Goal: Information Seeking & Learning: Learn about a topic

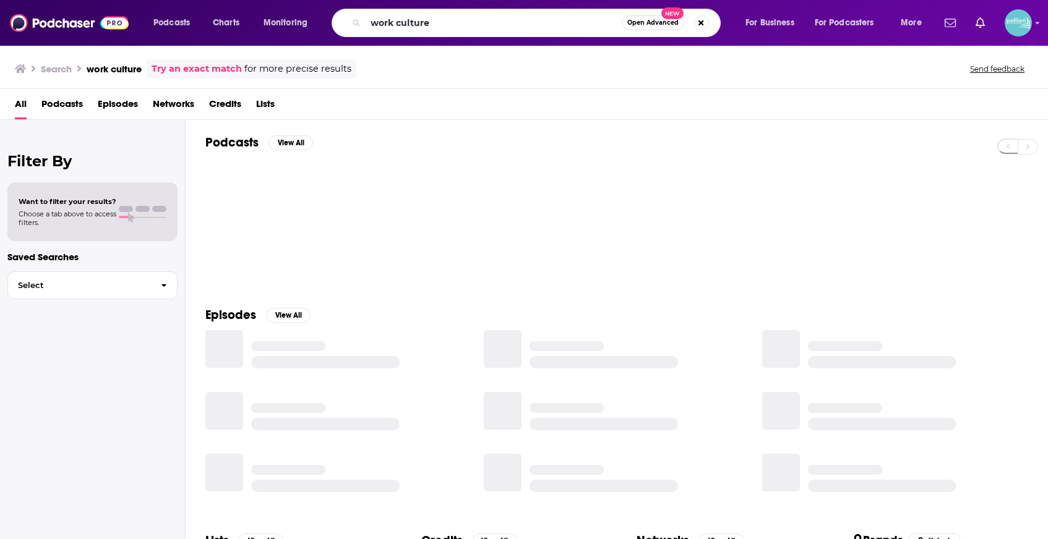
click at [524, 29] on input "work culture" at bounding box center [494, 23] width 256 height 20
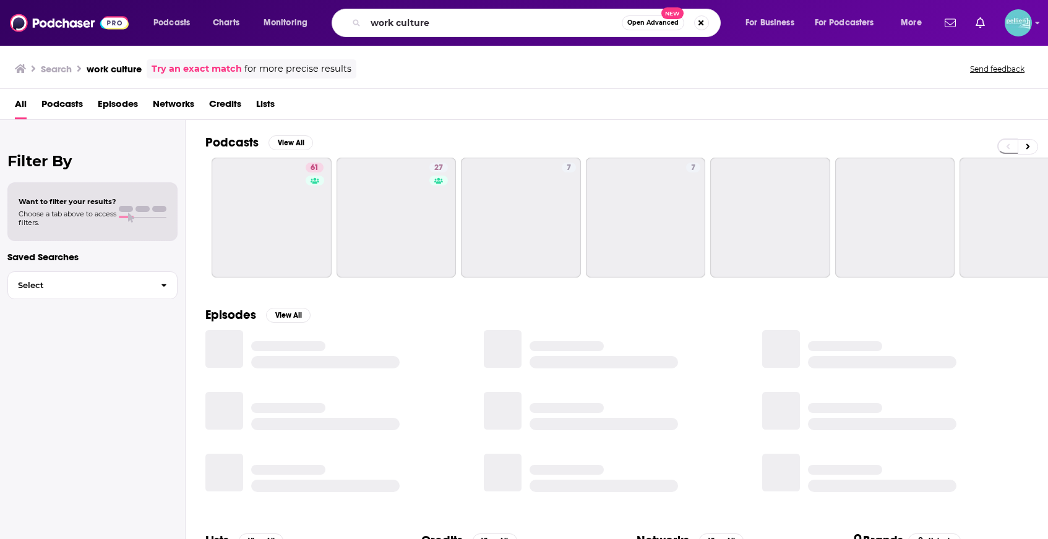
click at [524, 29] on input "work culture" at bounding box center [494, 23] width 256 height 20
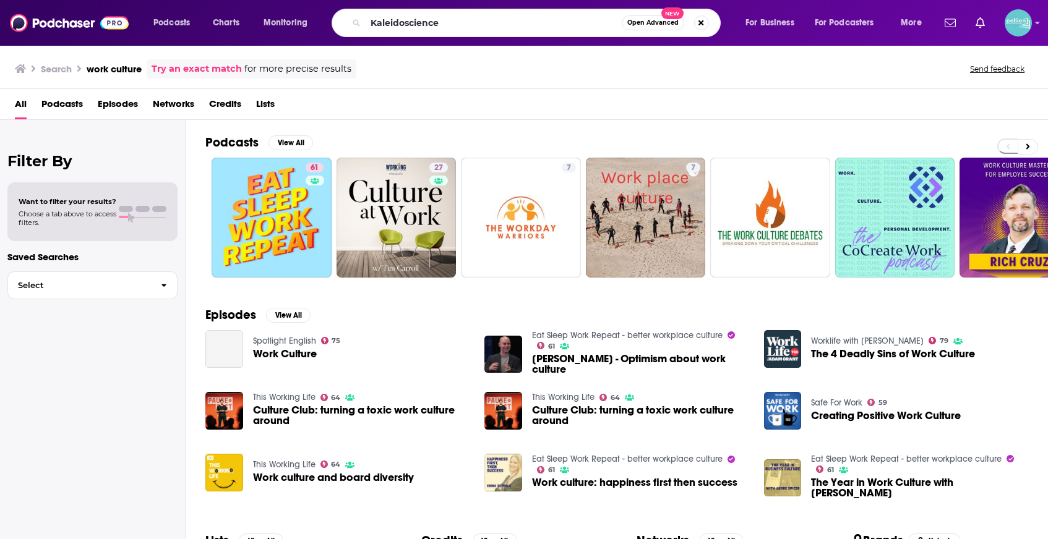
type input "Kaleidoscience"
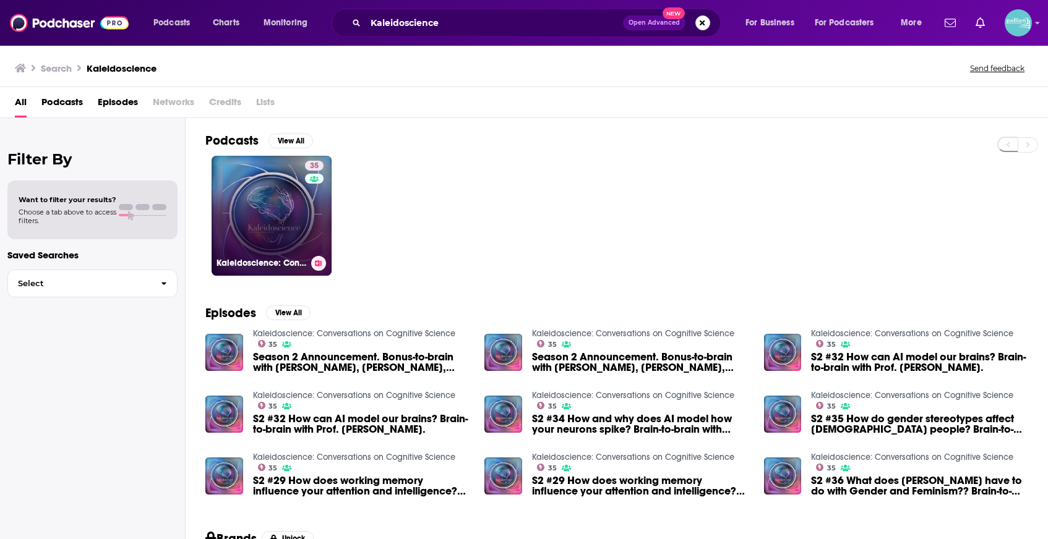
click at [302, 189] on link "35 Kaleidoscience: Conversations on Cognitive Science" at bounding box center [272, 216] width 120 height 120
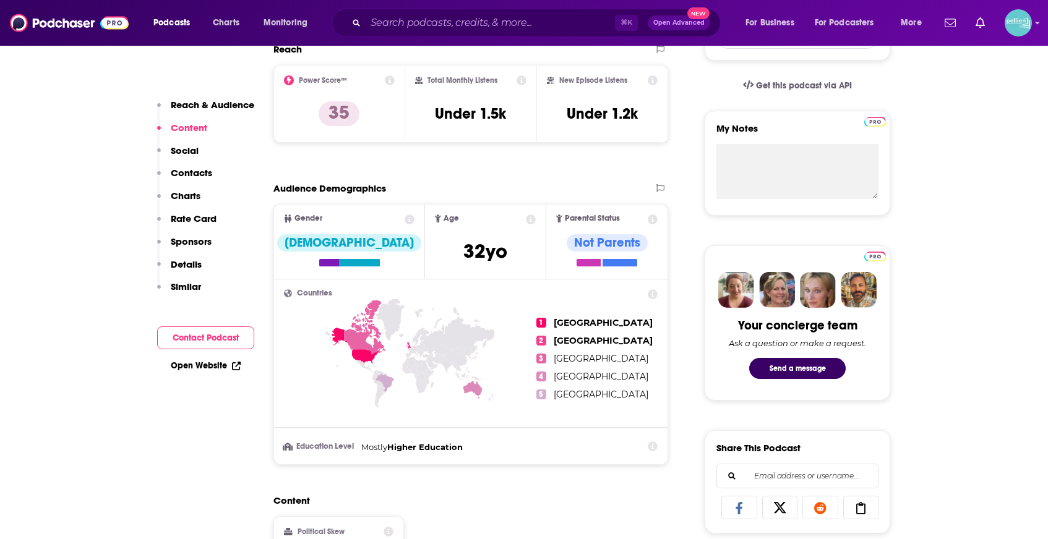
scroll to position [388, 0]
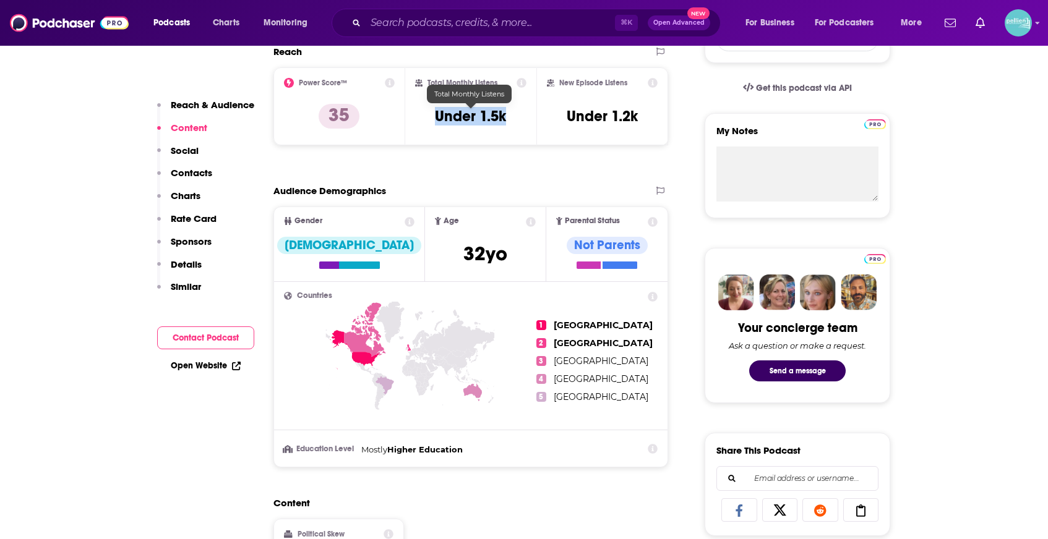
drag, startPoint x: 512, startPoint y: 118, endPoint x: 409, endPoint y: 119, distance: 103.3
click at [409, 119] on div "Total Monthly Listens Under 1.5k" at bounding box center [471, 106] width 132 height 78
copy h3 "Under 1.5k"
click at [564, 22] on input "Search podcasts, credits, & more..." at bounding box center [490, 23] width 249 height 20
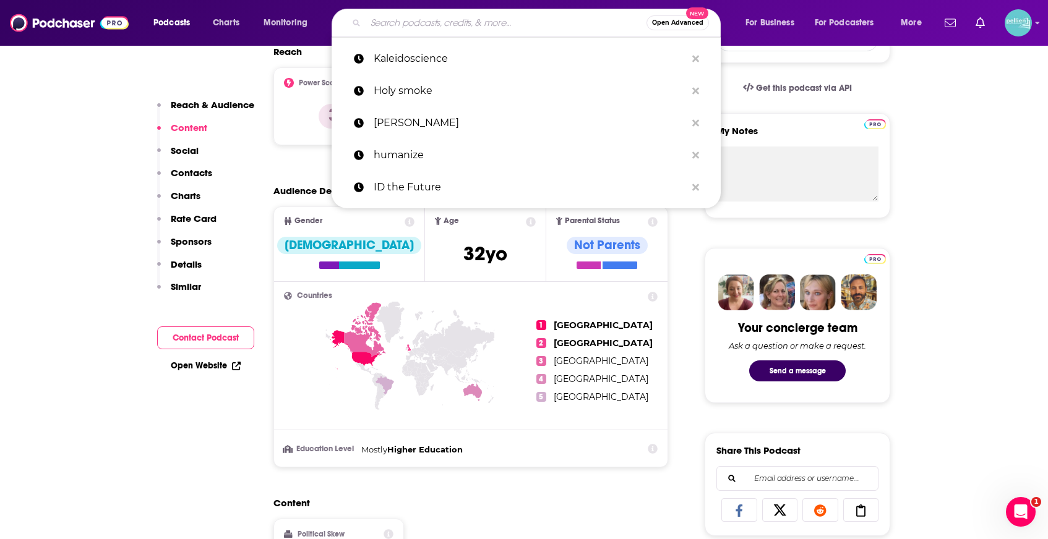
paste input "Surely You Can't Be Serious"
type input "Surely You Can't Be Serious"
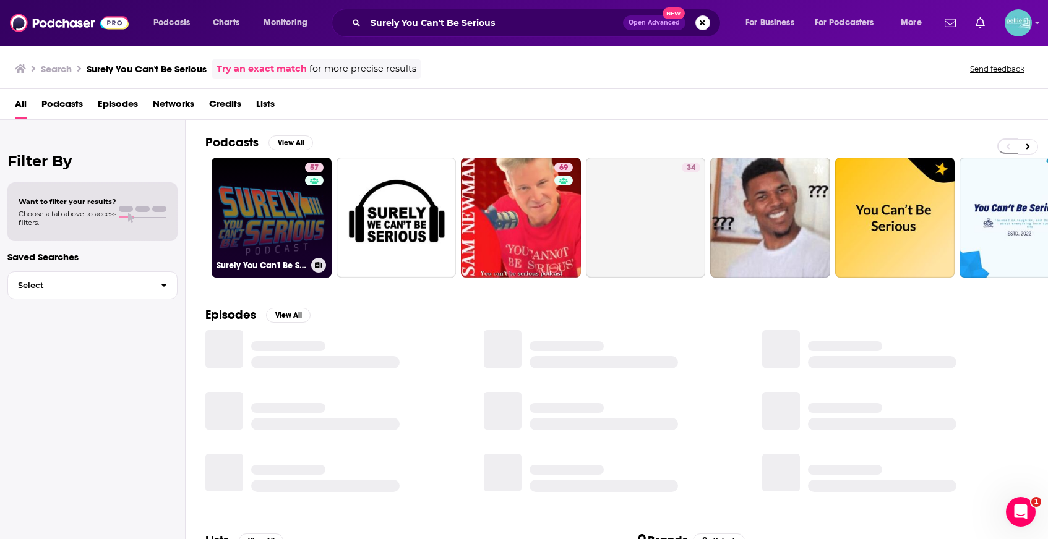
click at [257, 207] on link "57 Surely You Can't Be Serious Podcast" at bounding box center [272, 218] width 120 height 120
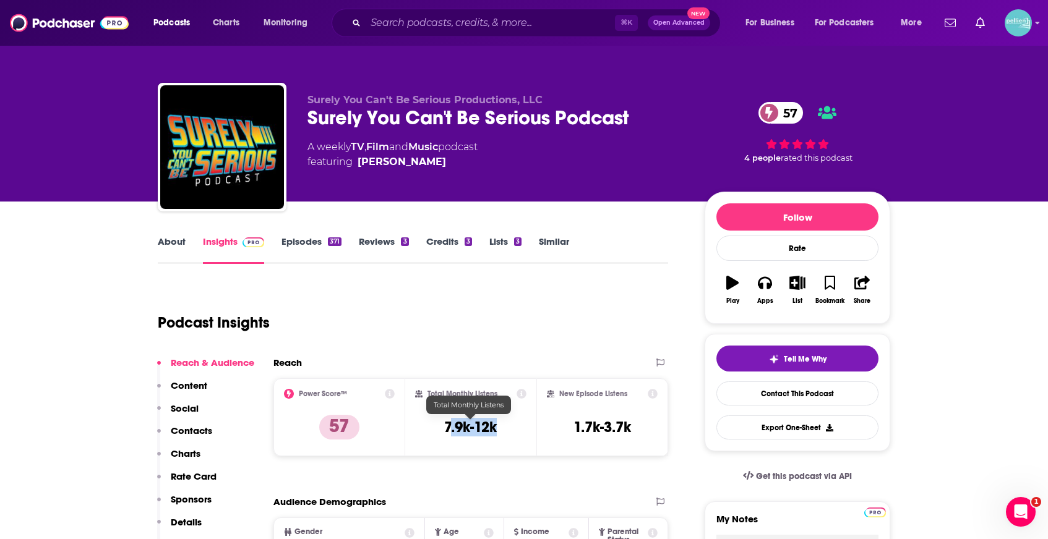
drag, startPoint x: 507, startPoint y: 426, endPoint x: 448, endPoint y: 426, distance: 58.8
click at [448, 426] on div "Total Monthly Listens 7.9k-12k" at bounding box center [471, 417] width 112 height 57
drag, startPoint x: 432, startPoint y: 429, endPoint x: 509, endPoint y: 429, distance: 77.3
click at [509, 429] on div "Total Monthly Listens 7.9k-12k" at bounding box center [471, 417] width 112 height 57
copy h3 "7.9k-12k"
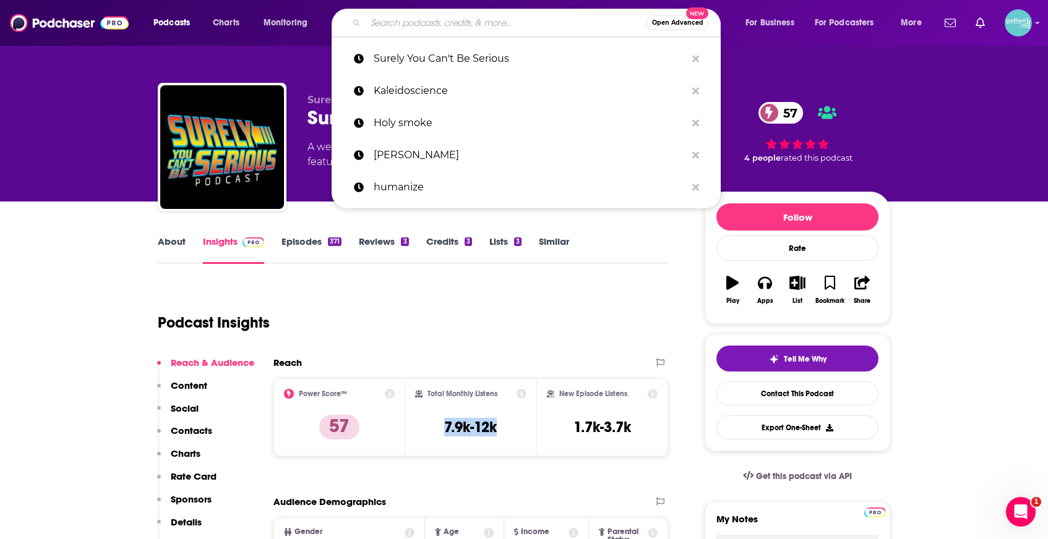
click at [543, 19] on input "Search podcasts, credits, & more..." at bounding box center [506, 23] width 281 height 20
paste input "We Love Science"
type input "We Love Science"
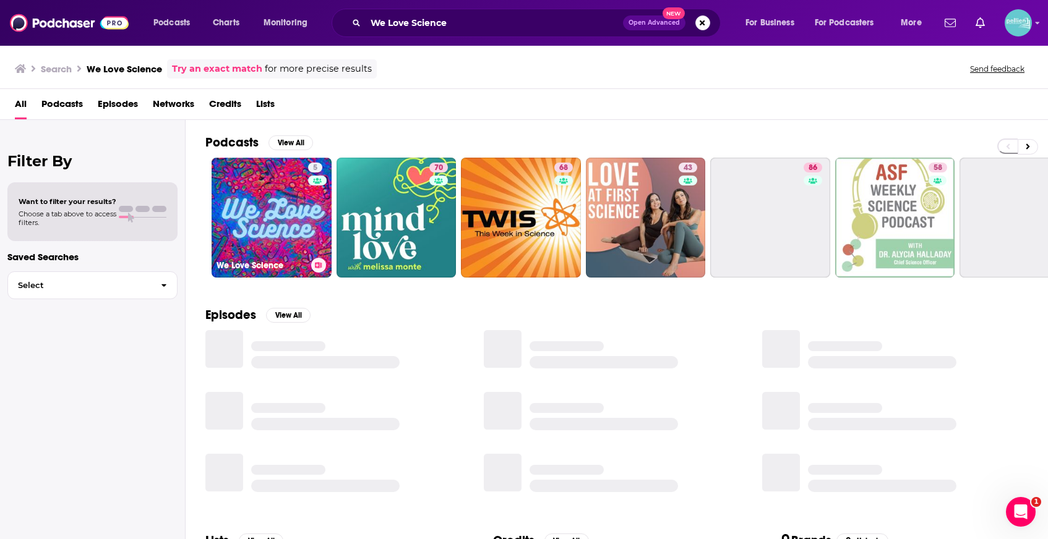
click at [285, 196] on link "5 We Love Science" at bounding box center [272, 218] width 120 height 120
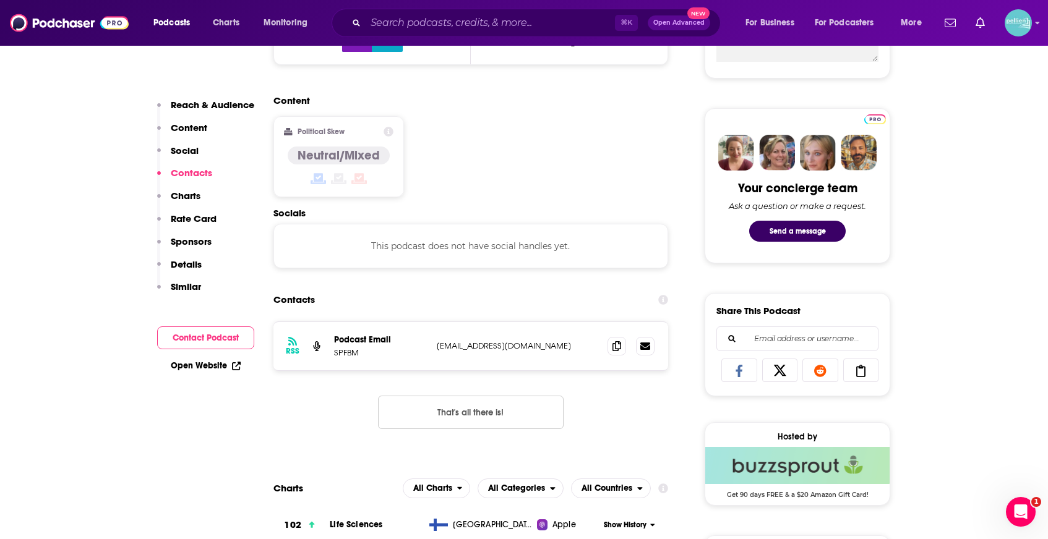
scroll to position [506, 0]
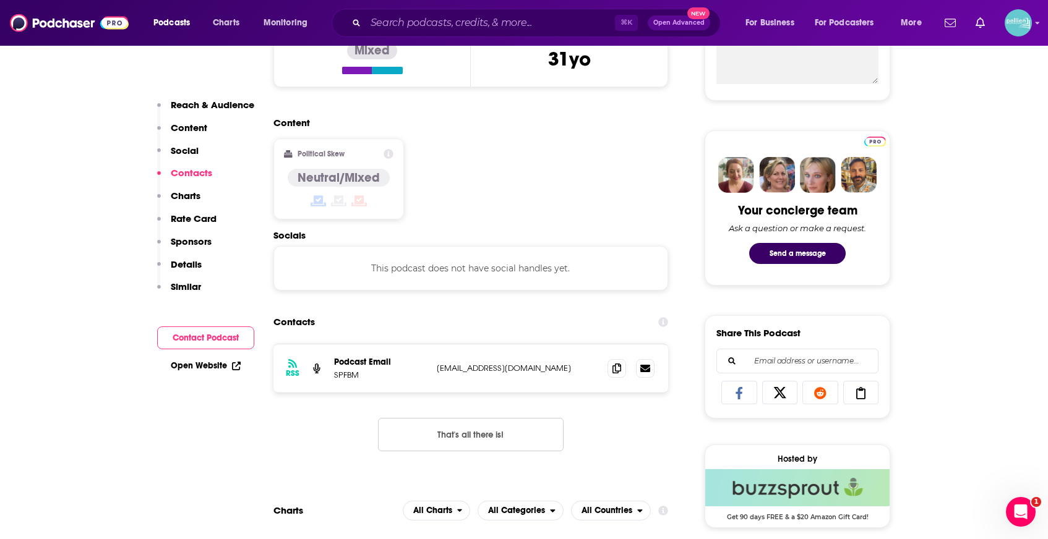
click at [207, 366] on link "Open Website" at bounding box center [206, 366] width 70 height 11
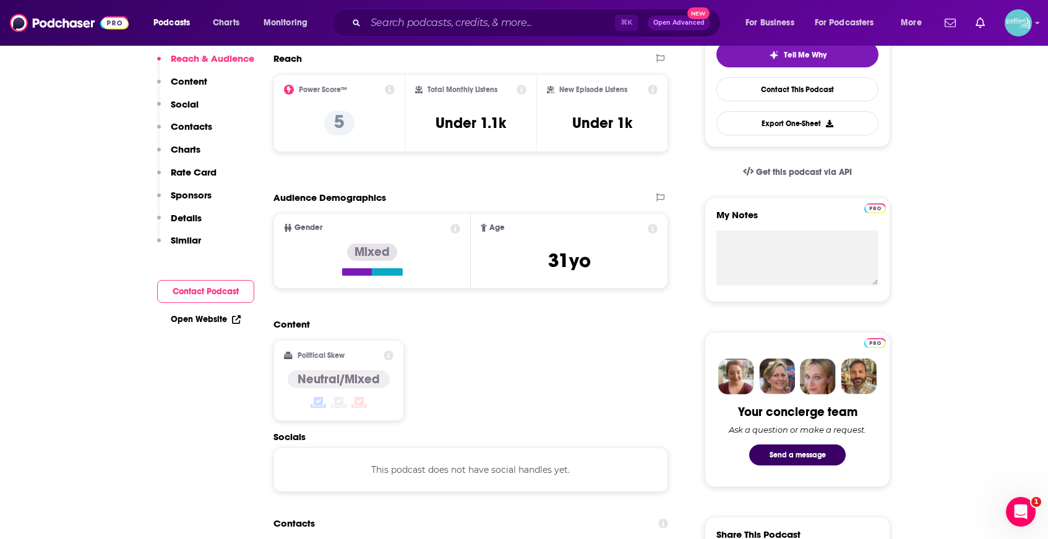
scroll to position [0, 0]
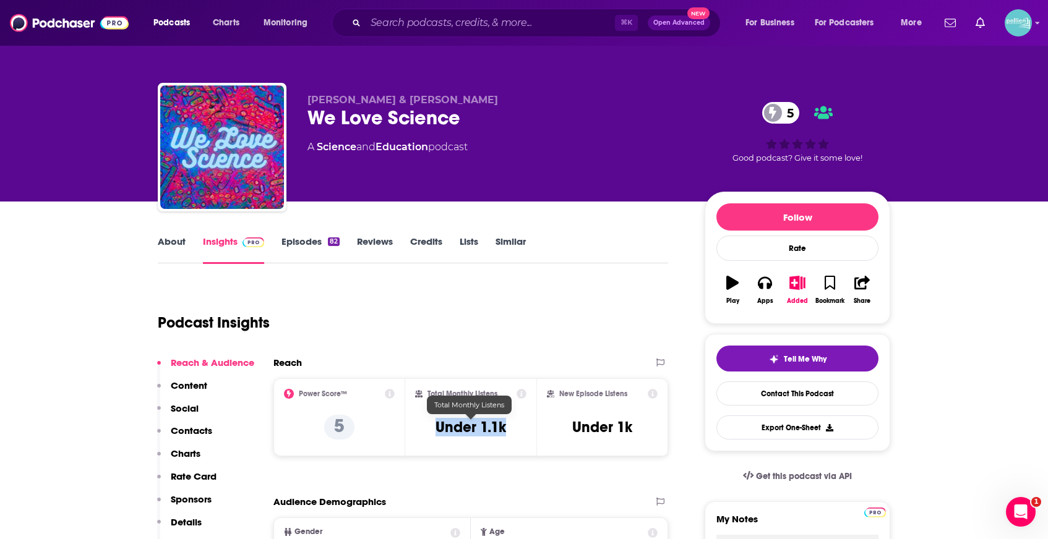
drag, startPoint x: 471, startPoint y: 431, endPoint x: 429, endPoint y: 430, distance: 42.7
click at [429, 430] on div "Total Monthly Listens Under 1.1k" at bounding box center [471, 417] width 112 height 57
copy h3 "Under 1.1k"
